Goal: Task Accomplishment & Management: Manage account settings

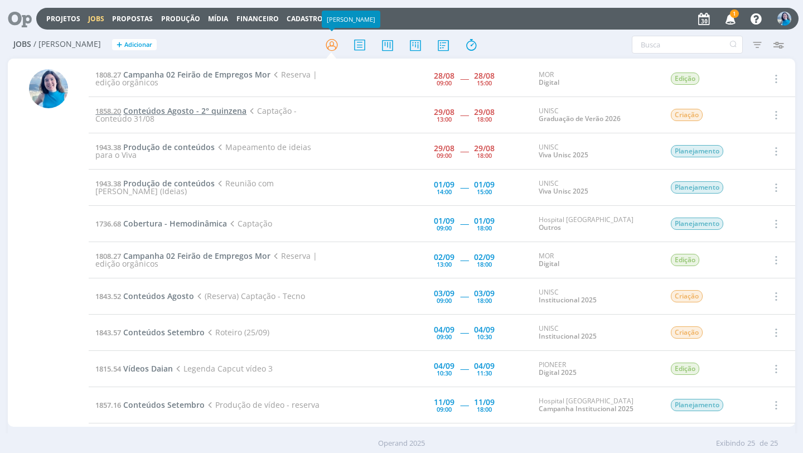
click at [195, 110] on span "Conteúdos Agosto - 2° quinzena" at bounding box center [184, 110] width 123 height 11
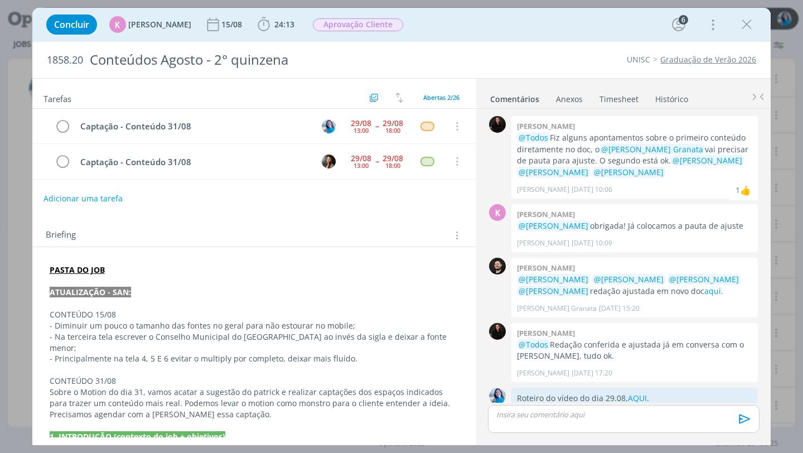
scroll to position [1742, 0]
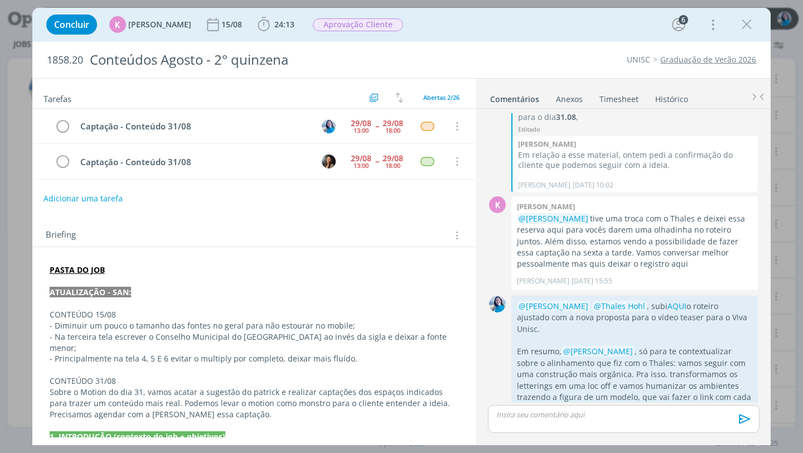
click at [620, 99] on link "Timesheet" at bounding box center [619, 97] width 40 height 16
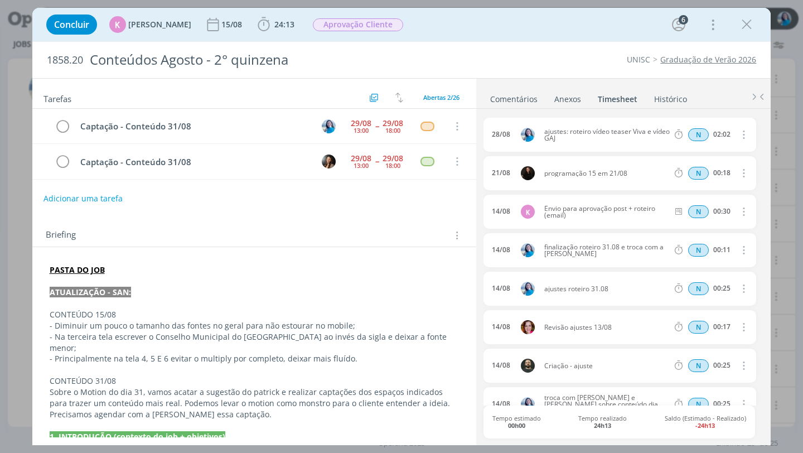
click at [528, 102] on link "Comentários" at bounding box center [514, 97] width 49 height 16
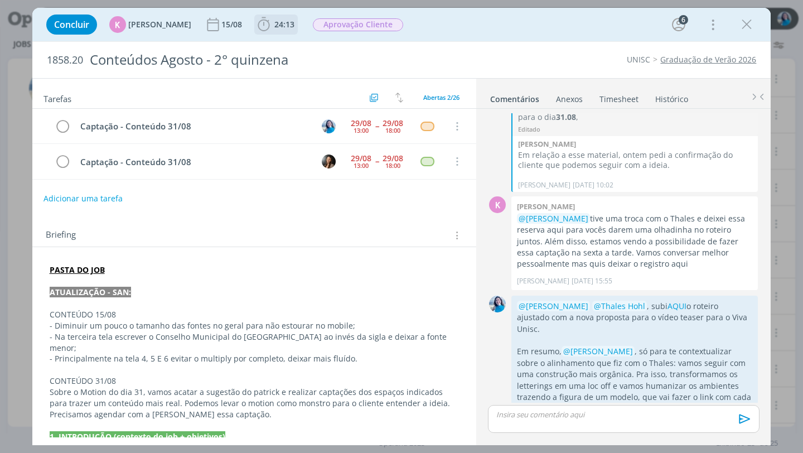
click at [272, 26] on b "24:13" at bounding box center [284, 25] width 25 height 8
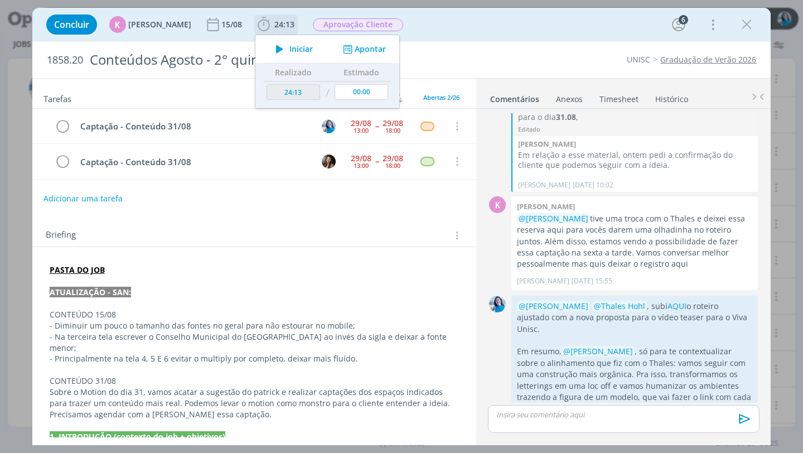
click at [368, 50] on button "Apontar" at bounding box center [363, 50] width 46 height 12
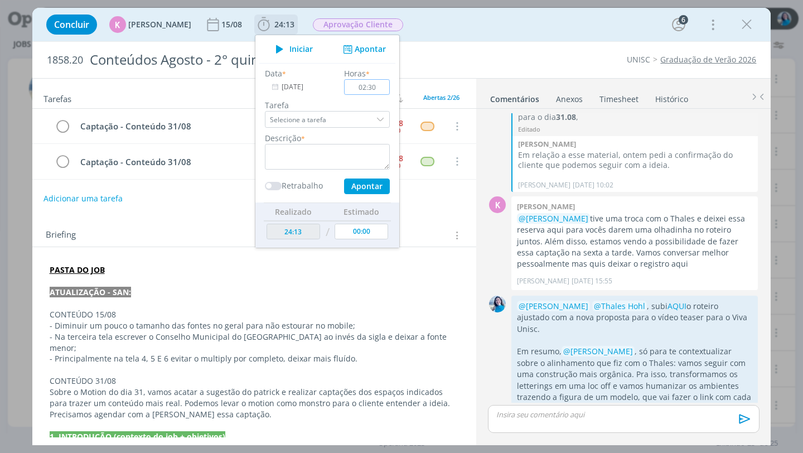
type input "02:30"
click at [351, 148] on textarea "dialog" at bounding box center [327, 157] width 125 height 26
type textarea "captação vídeo 31.08"
click at [364, 185] on button "Apontar" at bounding box center [367, 187] width 46 height 16
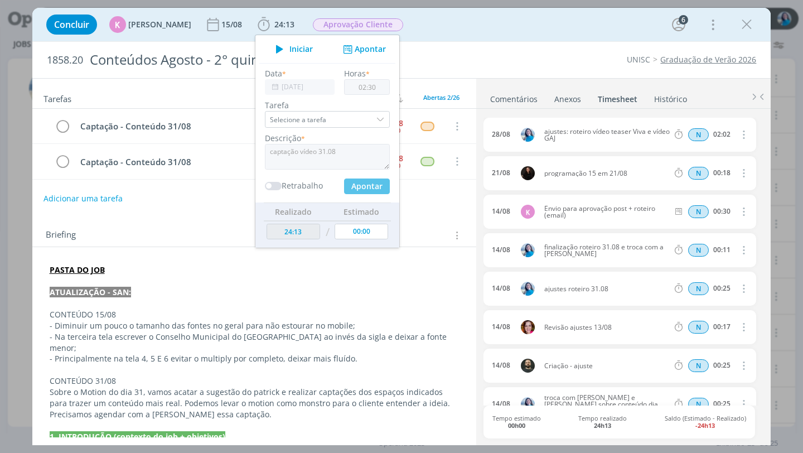
type input "26:43"
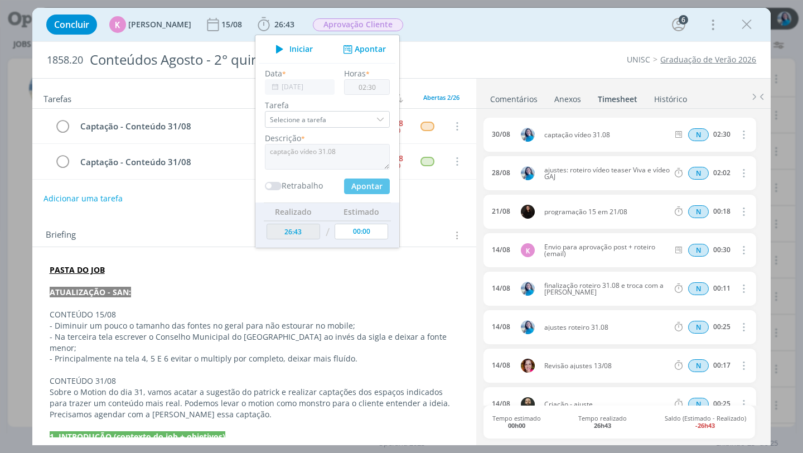
type input "00:00"
click at [425, 213] on div "Tarefas Usar Job de template Criar template a partir deste job Visualizar Templ…" at bounding box center [254, 258] width 445 height 359
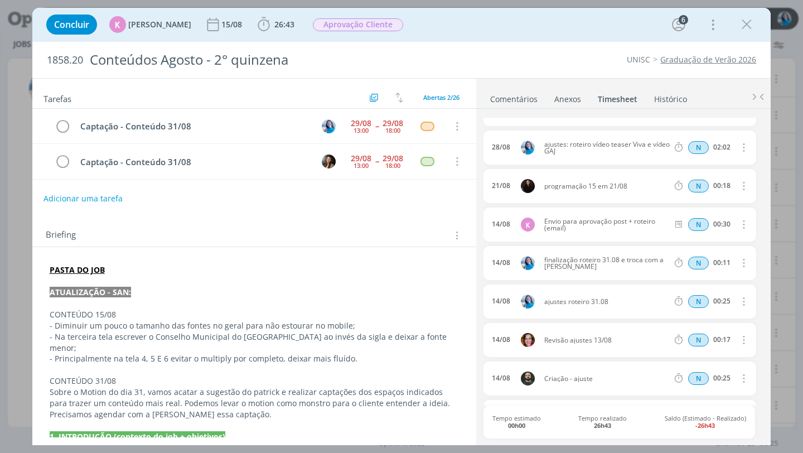
scroll to position [0, 0]
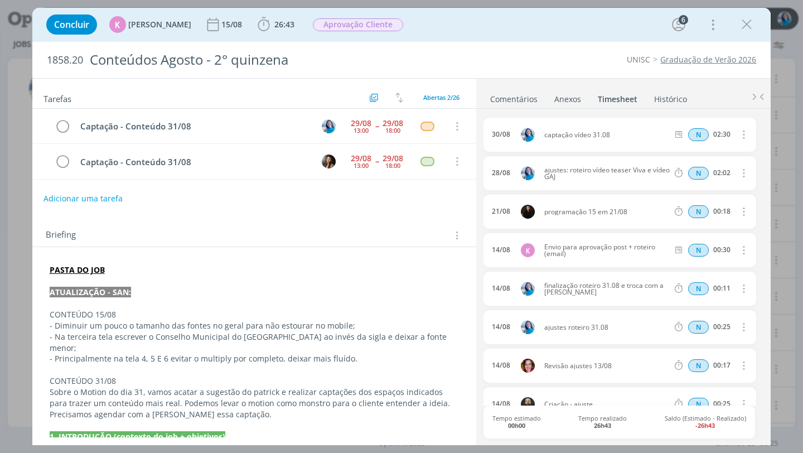
click at [516, 97] on link "Comentários" at bounding box center [514, 97] width 49 height 16
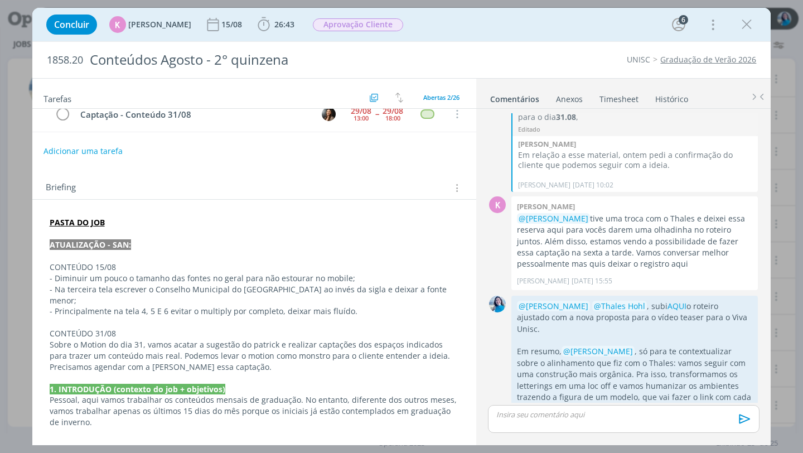
scroll to position [148, 0]
